Goal: Task Accomplishment & Management: Manage account settings

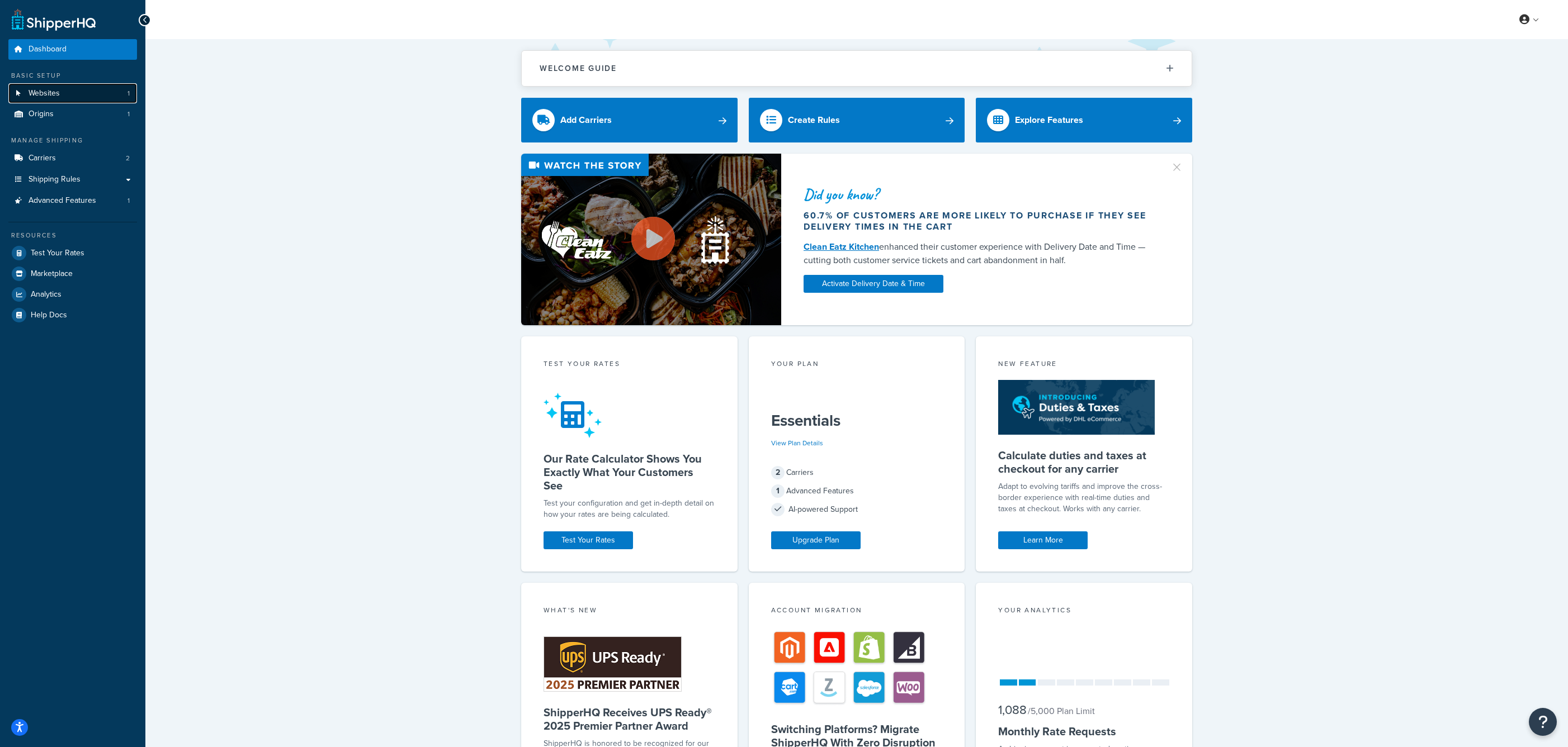
click at [101, 94] on link "Websites 1" at bounding box center [72, 94] width 128 height 21
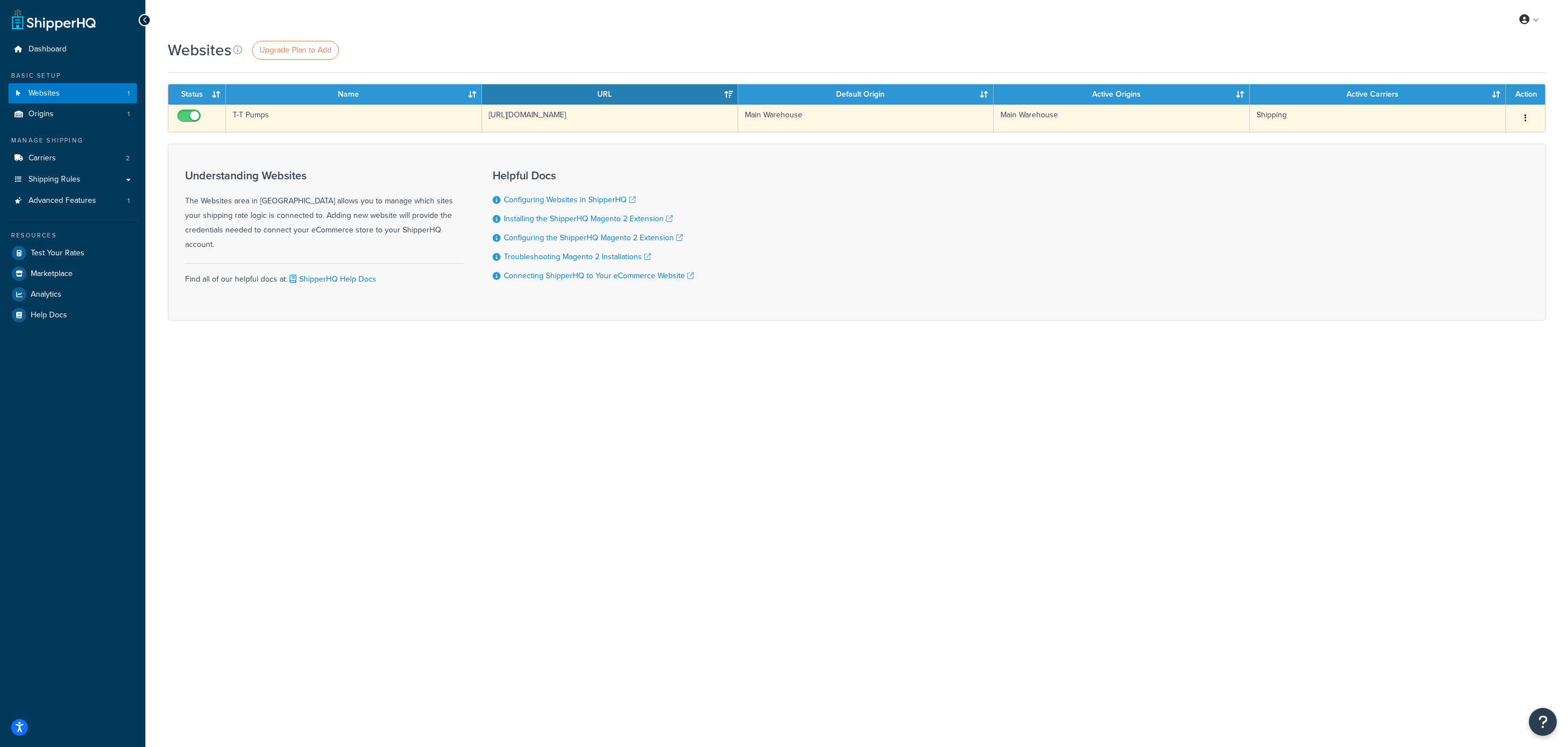
click at [1530, 117] on button "button" at bounding box center [1525, 118] width 16 height 18
click at [1499, 133] on link "Edit" at bounding box center [1480, 141] width 88 height 23
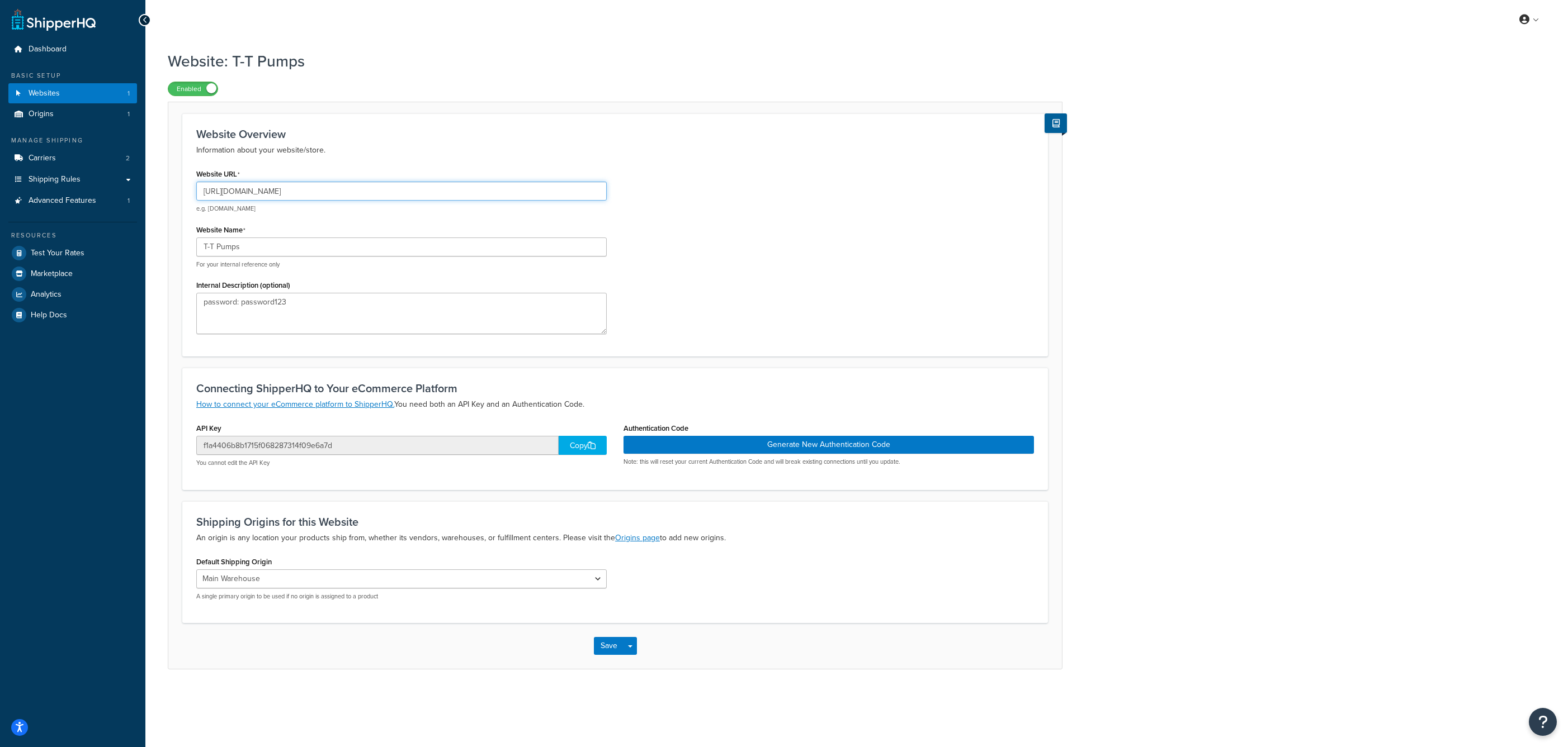
click at [258, 192] on input "http://www.mytestsite.com" at bounding box center [401, 191] width 410 height 19
type input "http://www.ttpumps.com"
click at [607, 654] on button "Save" at bounding box center [609, 645] width 30 height 18
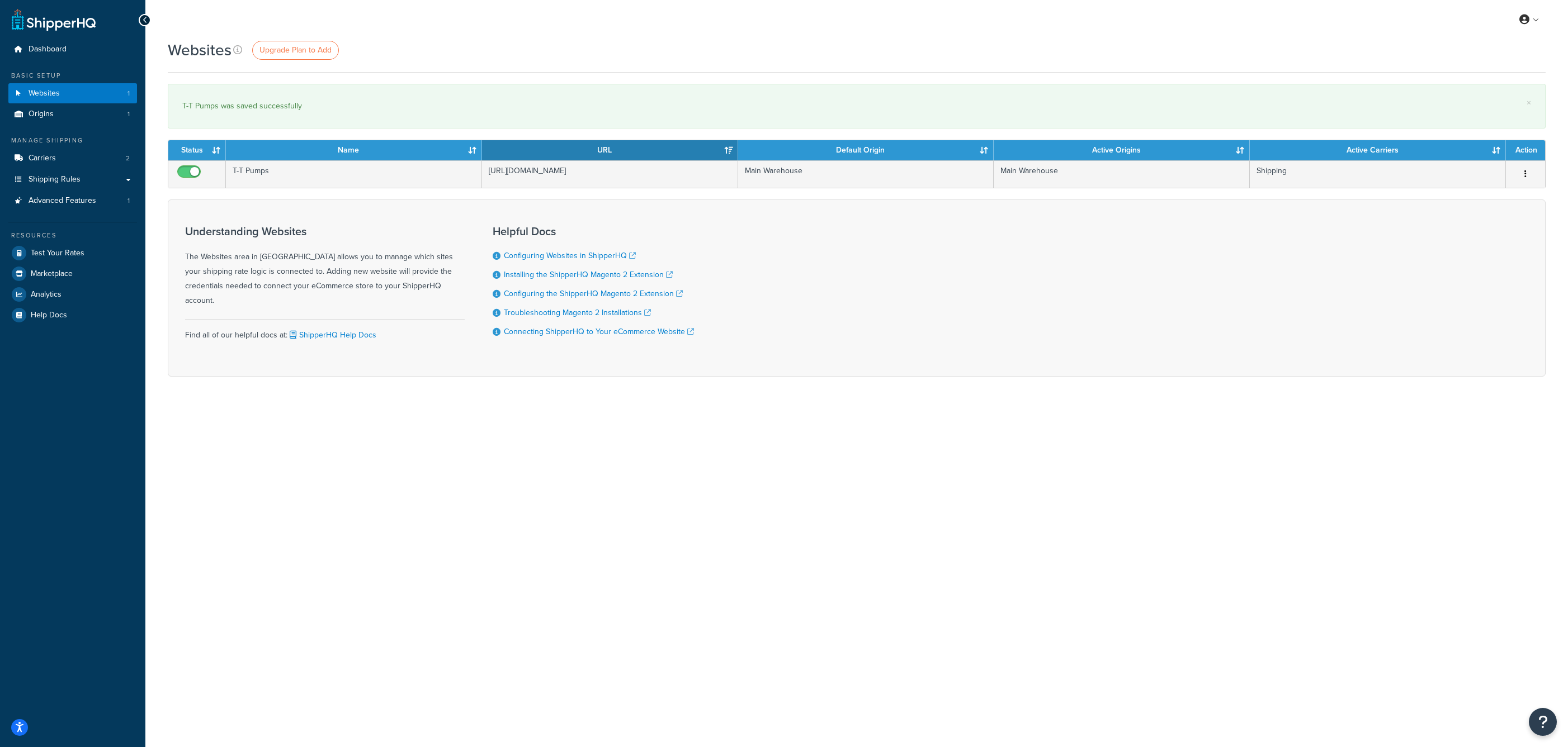
click at [649, 39] on div "Websites Upgrade Plan to Add" at bounding box center [857, 50] width 1378 height 22
click at [490, 73] on div "Websites Upgrade Plan to Add × T-T Pumps was saved successfully Contact Us Send…" at bounding box center [856, 227] width 1423 height 377
